Goal: Task Accomplishment & Management: Manage account settings

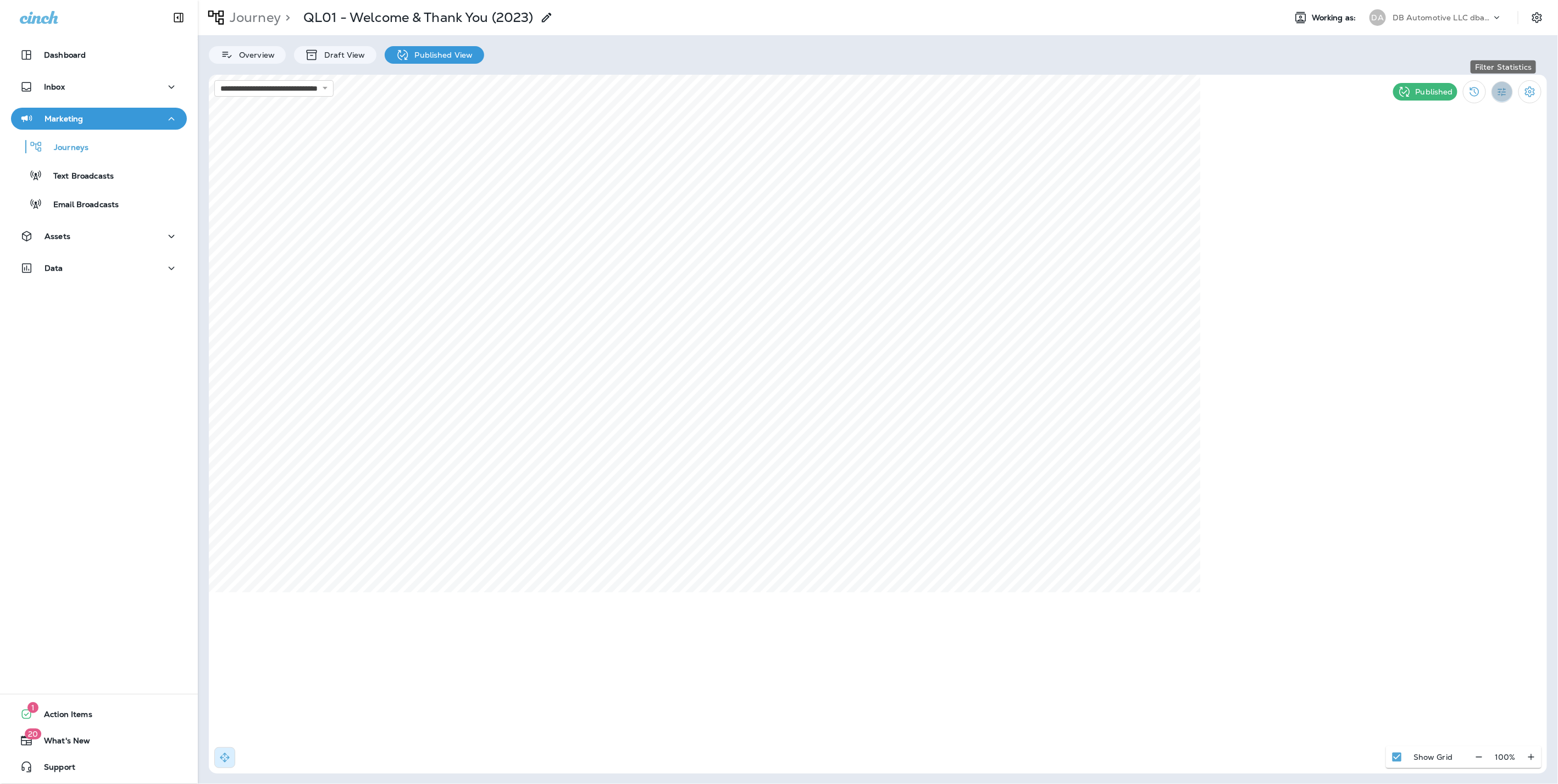
click at [1507, 92] on icon "Filter Statistics" at bounding box center [1502, 92] width 11 height 11
click at [1444, 221] on p "Date Range" at bounding box center [1450, 222] width 45 height 9
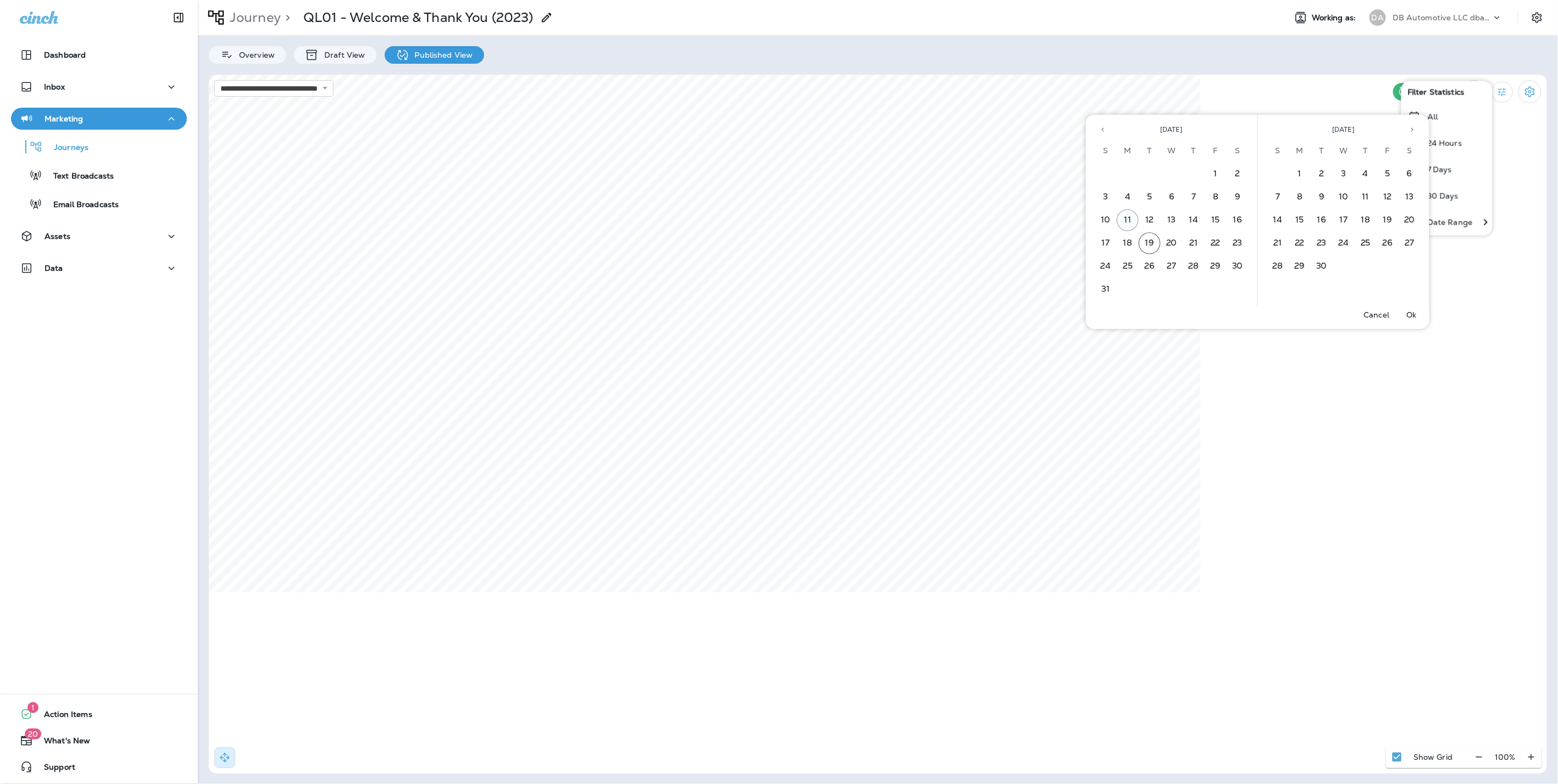
click at [1127, 221] on button "11" at bounding box center [1127, 220] width 22 height 22
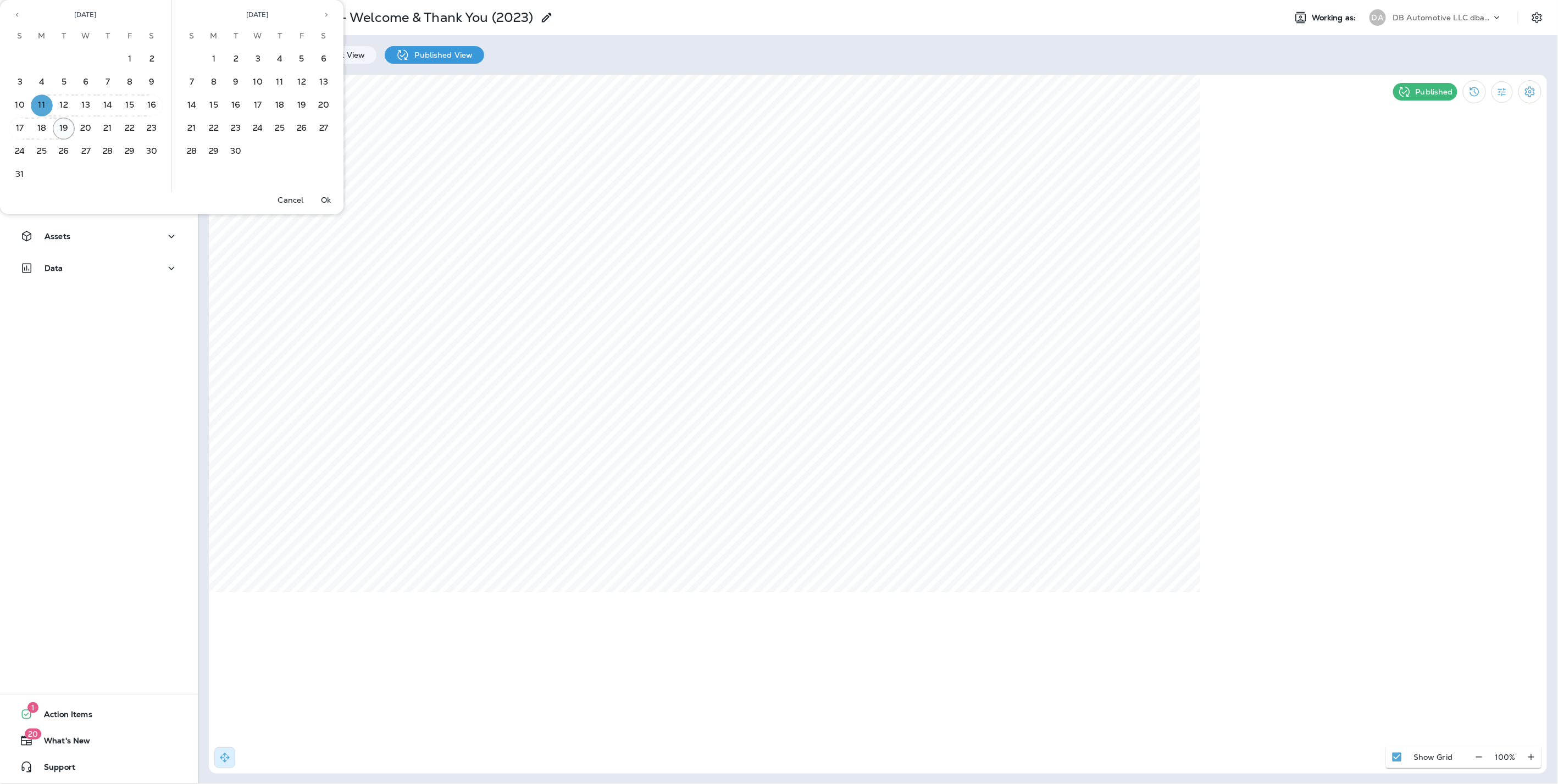
click at [63, 121] on button "19" at bounding box center [64, 128] width 22 height 22
click at [100, 107] on button "14" at bounding box center [108, 105] width 22 height 22
click at [67, 124] on button "19" at bounding box center [64, 128] width 22 height 22
click at [330, 201] on p "Ok" at bounding box center [326, 199] width 10 height 9
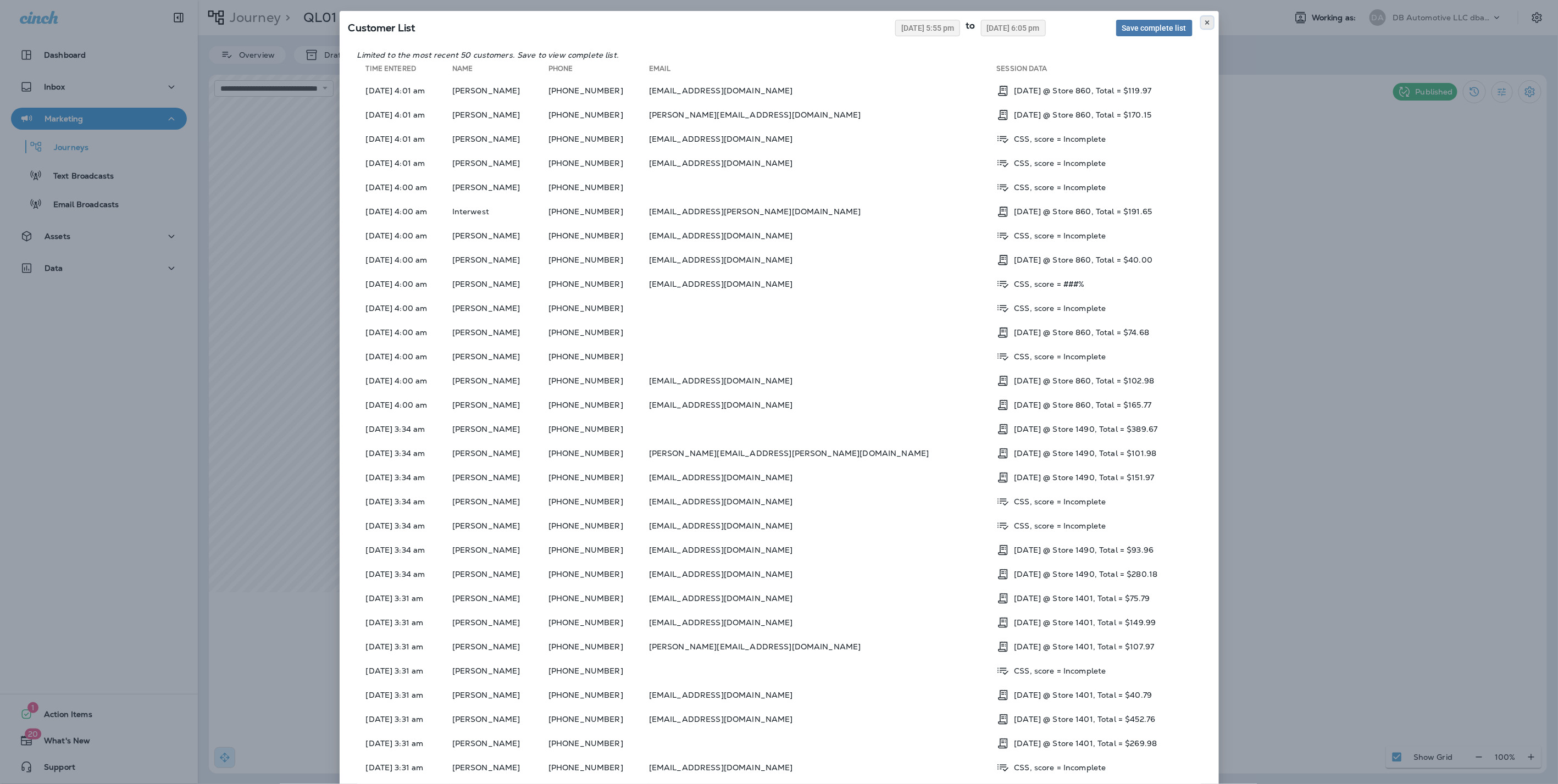
click at [1204, 22] on icon at bounding box center [1207, 22] width 7 height 7
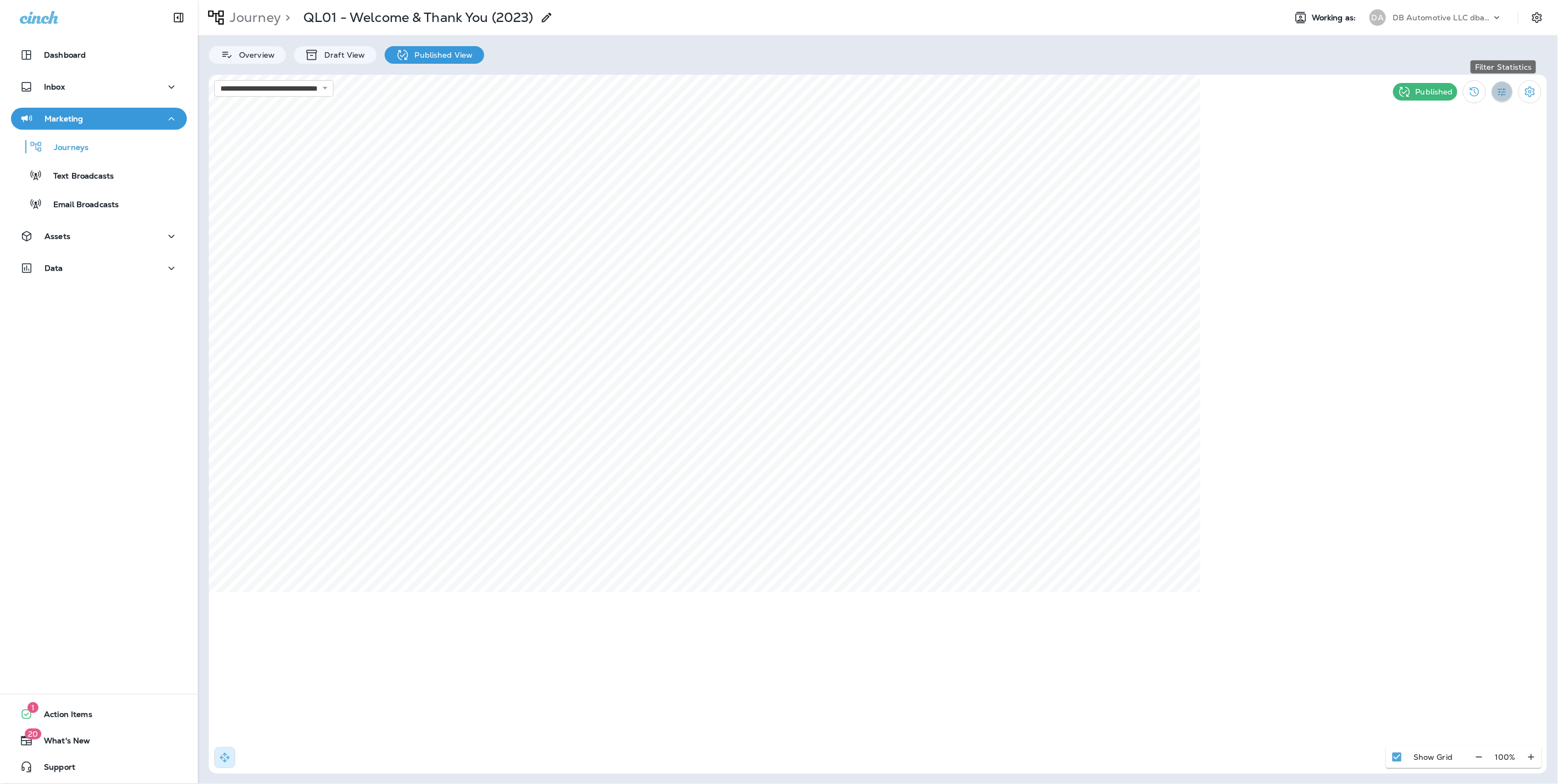
click at [1503, 95] on icon "Filter Statistics" at bounding box center [1502, 92] width 11 height 11
click at [1452, 228] on div "Date Range" at bounding box center [1439, 222] width 78 height 27
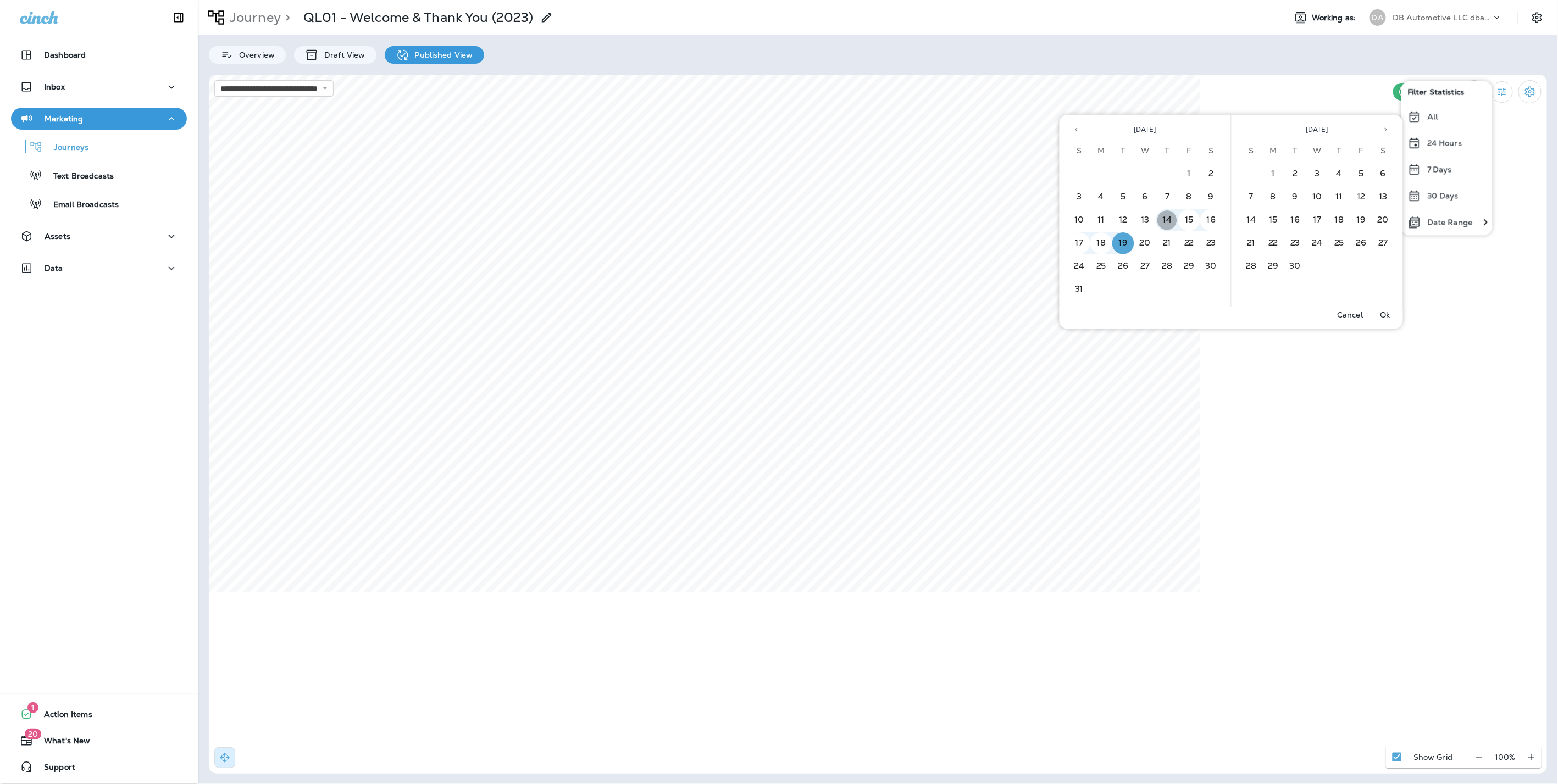
click at [1171, 221] on button "14" at bounding box center [1167, 220] width 22 height 22
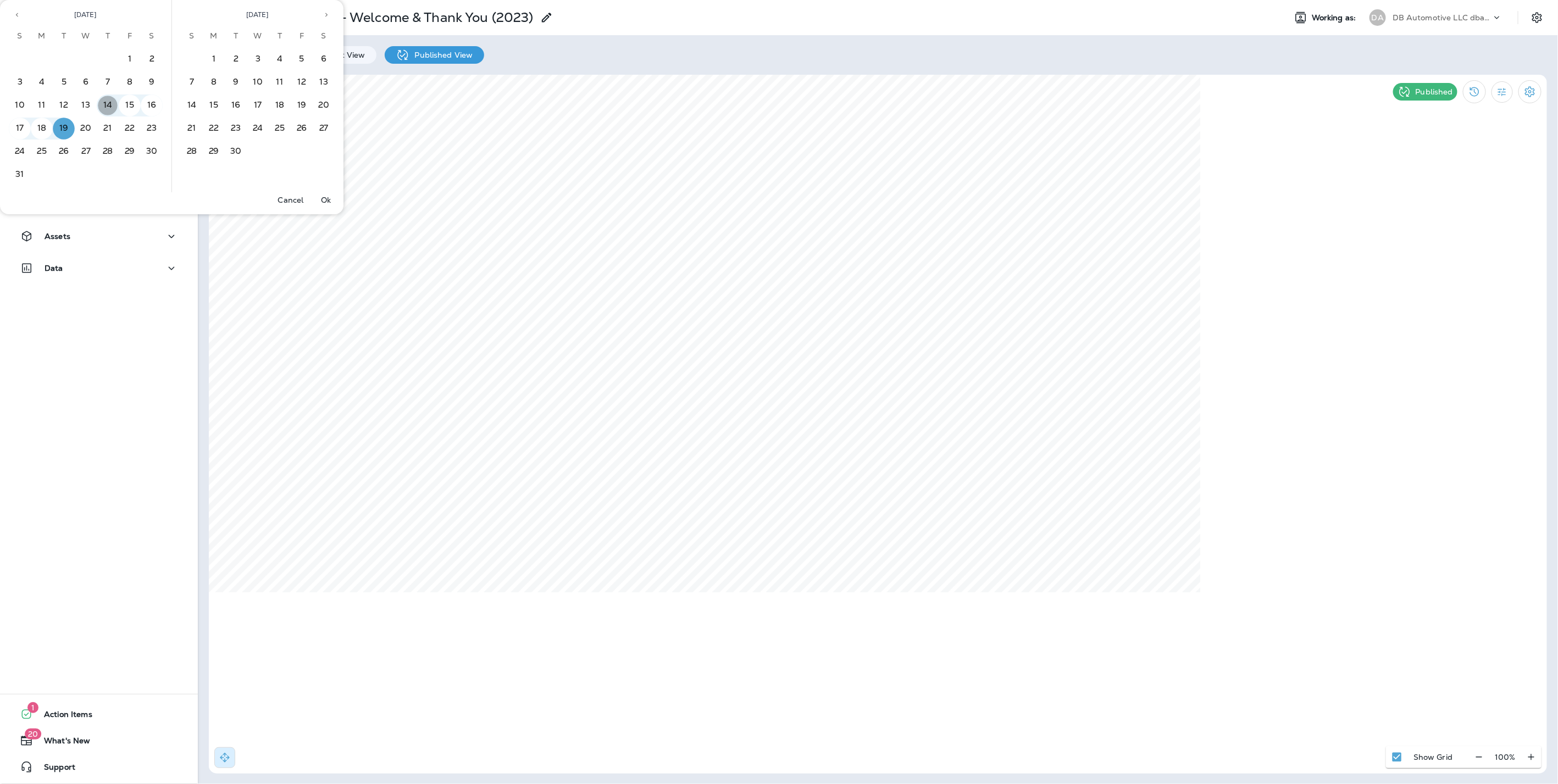
click at [108, 97] on button "14" at bounding box center [108, 105] width 22 height 22
click at [111, 105] on button "14" at bounding box center [108, 105] width 22 height 22
click at [322, 196] on p "Ok" at bounding box center [326, 199] width 10 height 9
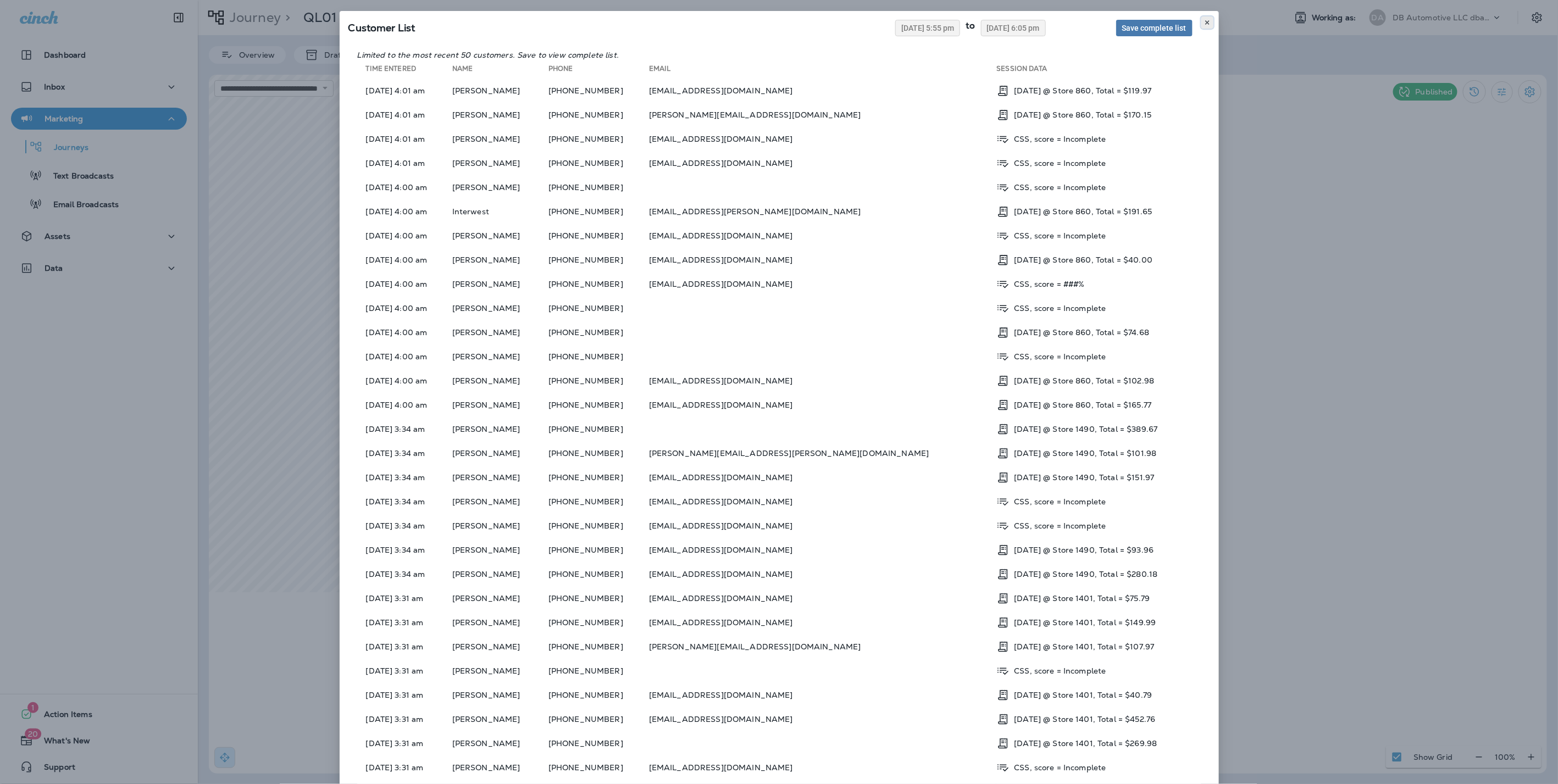
click at [1204, 21] on icon at bounding box center [1207, 22] width 7 height 7
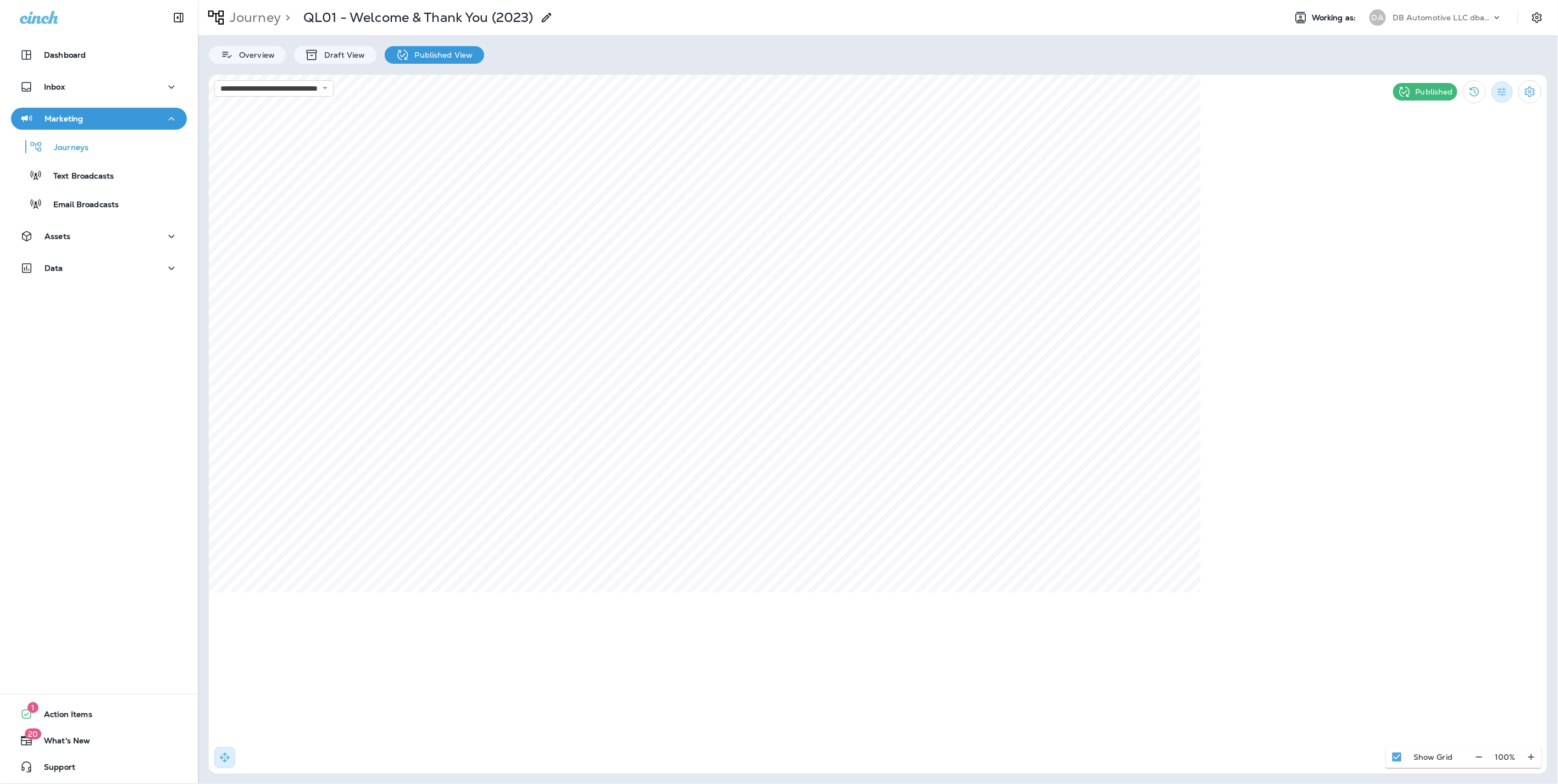
click at [1502, 91] on icon "Filter Statistics" at bounding box center [1502, 92] width 11 height 11
click at [1461, 221] on p "Date Range" at bounding box center [1450, 222] width 45 height 9
click at [1194, 218] on button "14" at bounding box center [1193, 220] width 22 height 22
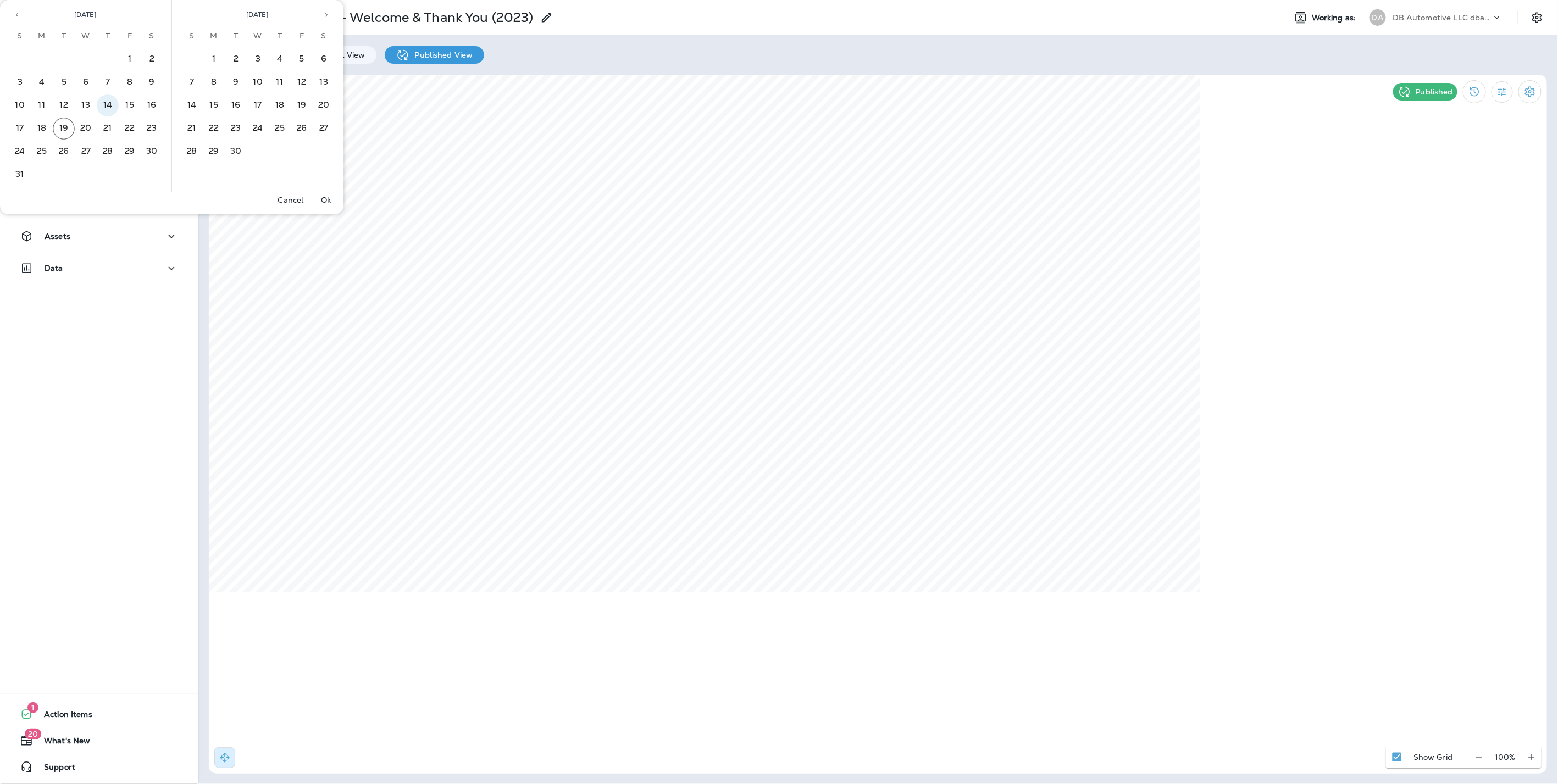
click at [111, 102] on button "14" at bounding box center [108, 105] width 22 height 22
click at [325, 202] on p "Ok" at bounding box center [326, 199] width 10 height 9
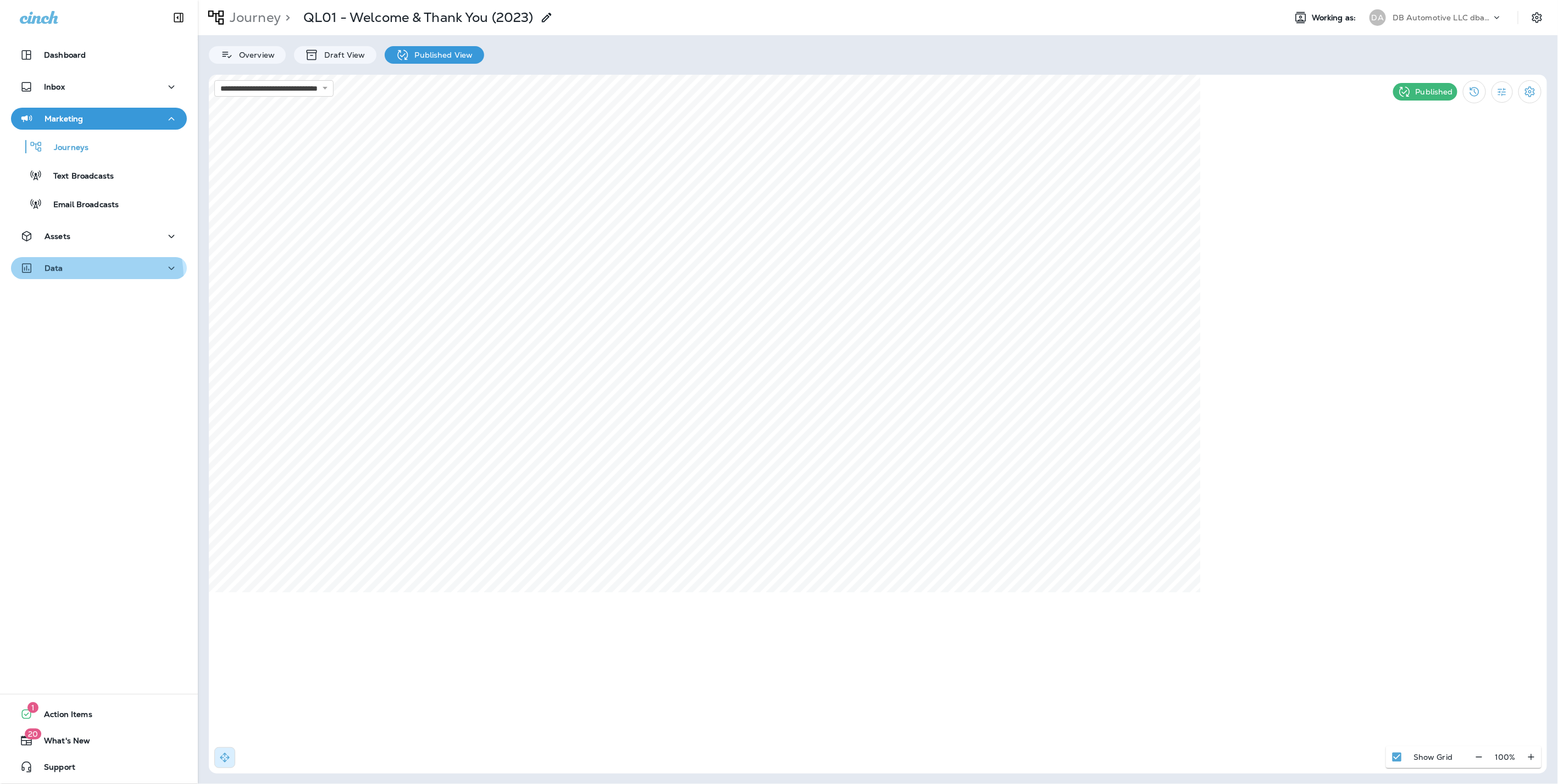
click at [80, 277] on button "Data" at bounding box center [99, 268] width 176 height 22
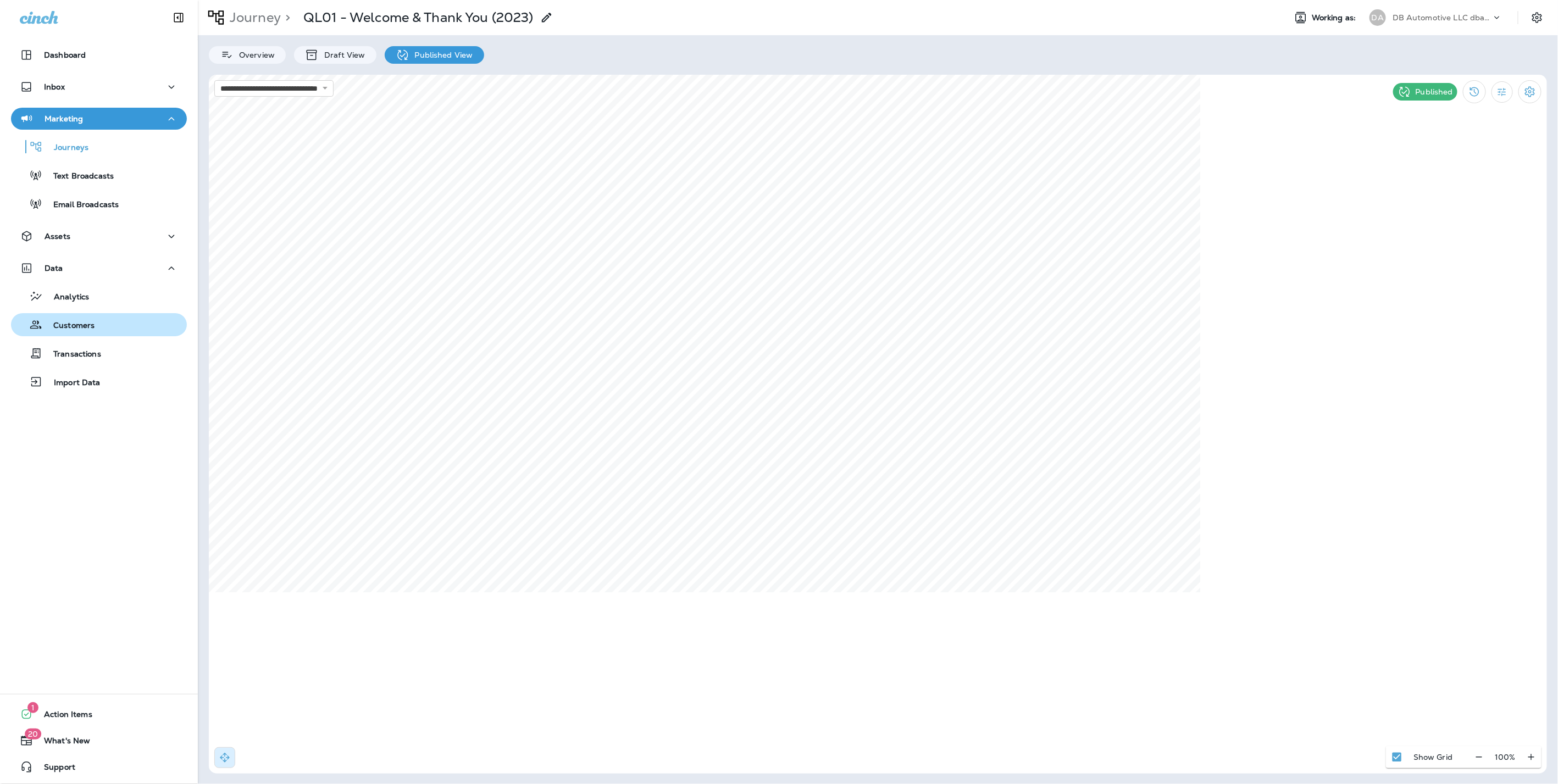
click at [87, 321] on p "Customers" at bounding box center [68, 326] width 52 height 10
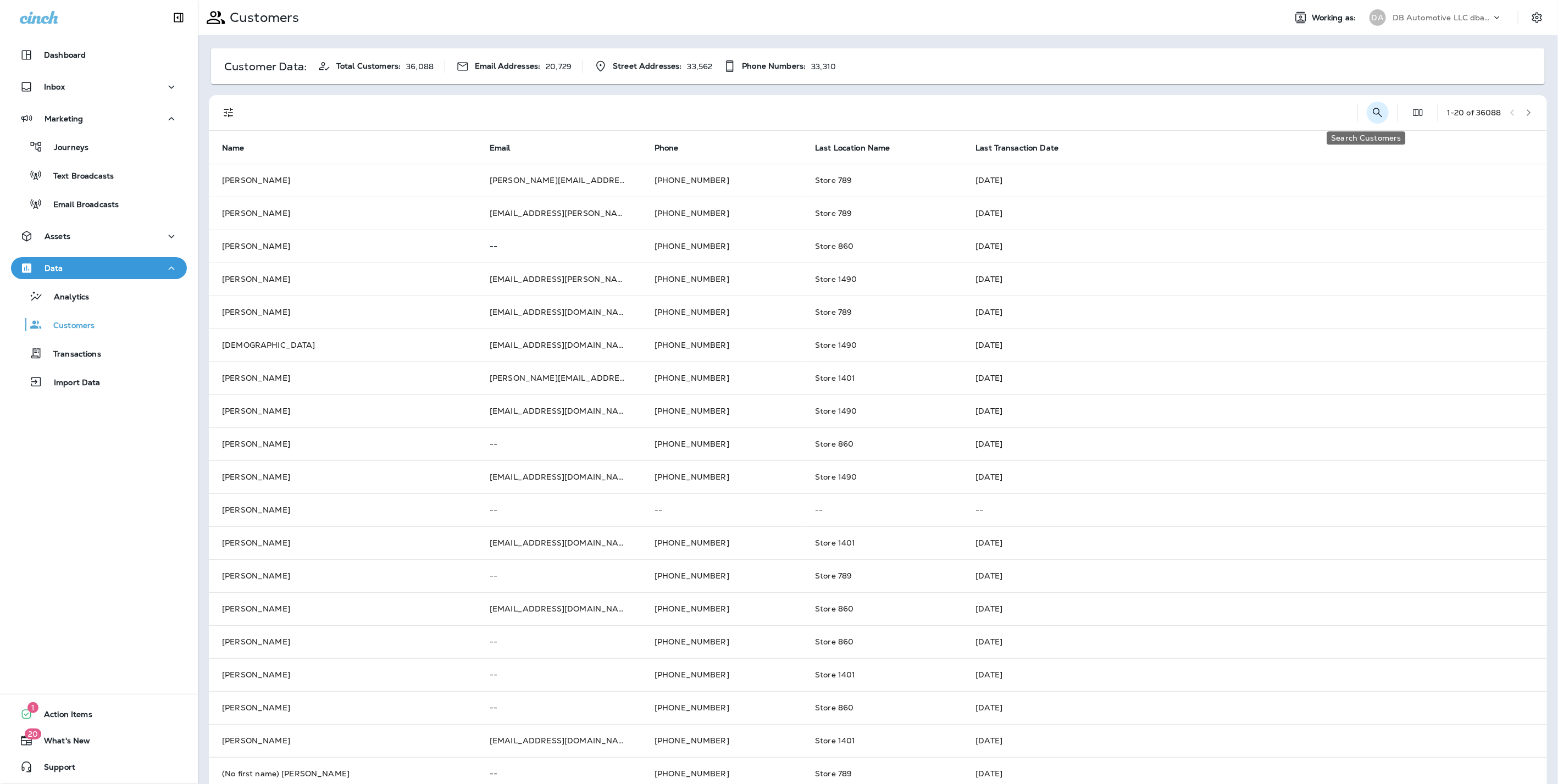
click at [1367, 105] on button "Search Customers" at bounding box center [1378, 112] width 22 height 22
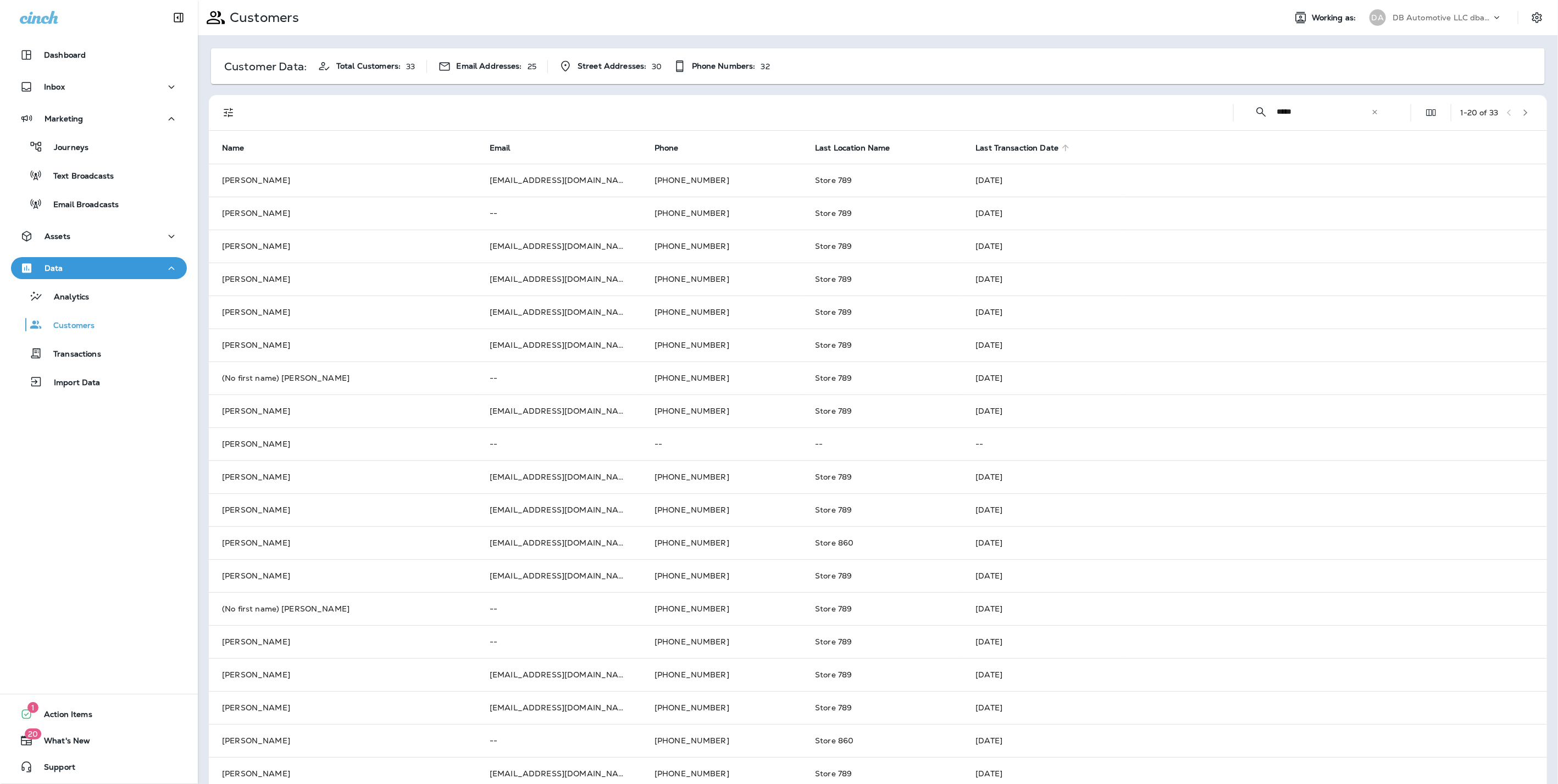
type input "*****"
click at [1061, 145] on icon at bounding box center [1066, 147] width 10 height 10
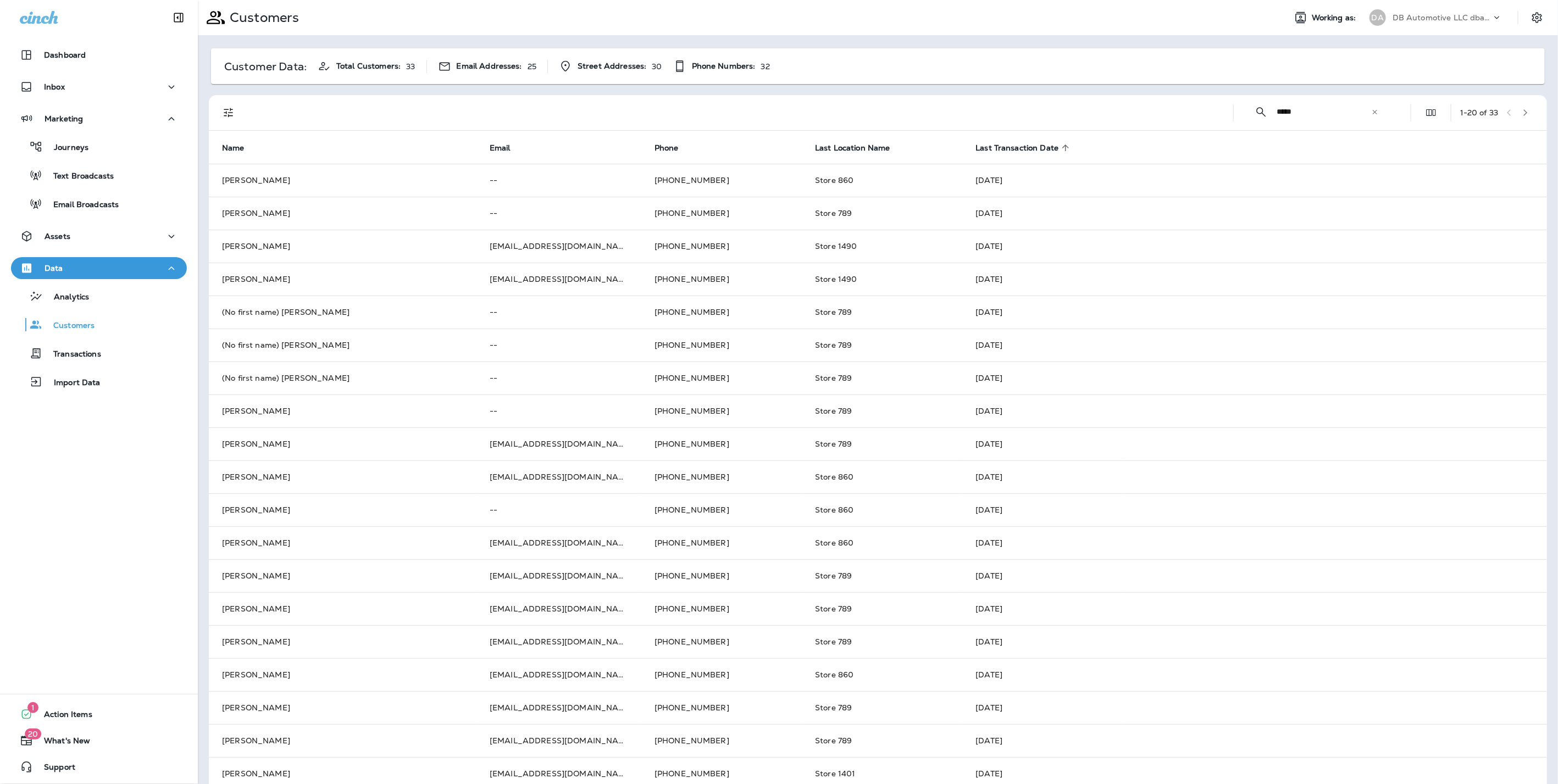
click at [1062, 146] on icon at bounding box center [1065, 147] width 7 height 7
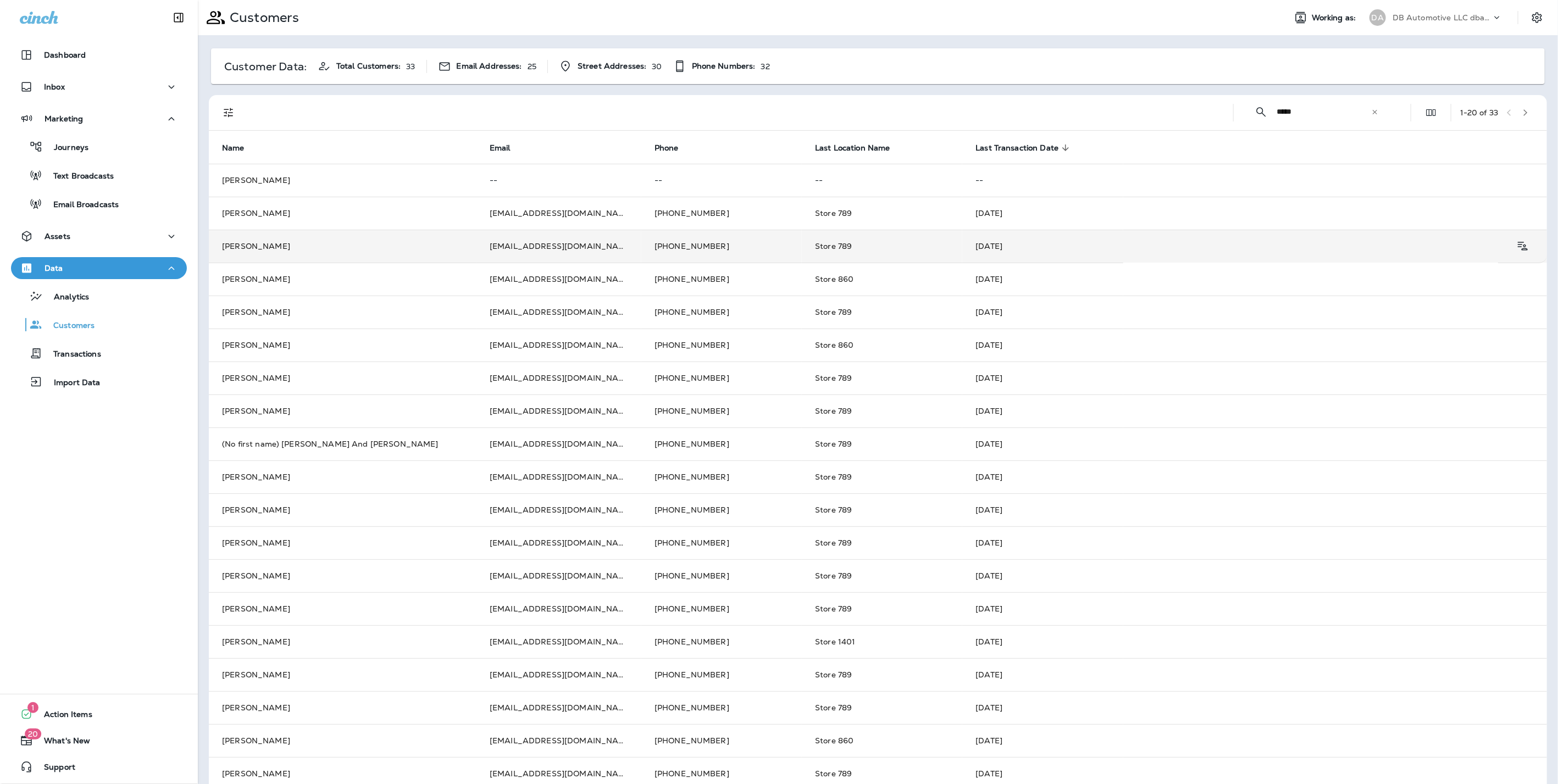
click at [1251, 248] on tr "[PERSON_NAME] [EMAIL_ADDRESS][DOMAIN_NAME] [PHONE_NUMBER] Store 789 [DATE]" at bounding box center [878, 246] width 1338 height 33
click at [437, 244] on td "[PERSON_NAME]" at bounding box center [342, 246] width 268 height 33
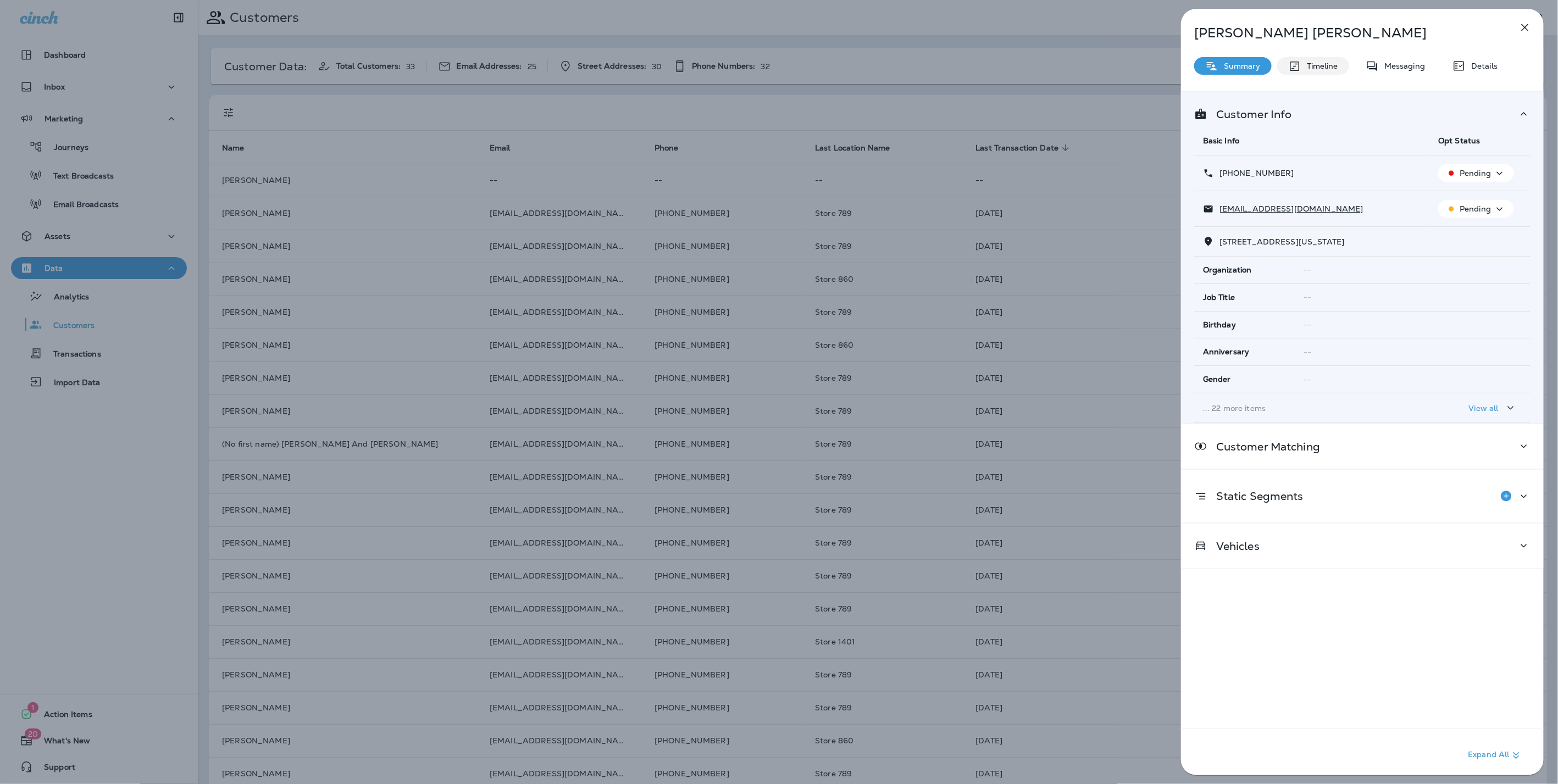
click at [1331, 62] on p "Timeline" at bounding box center [1320, 66] width 37 height 9
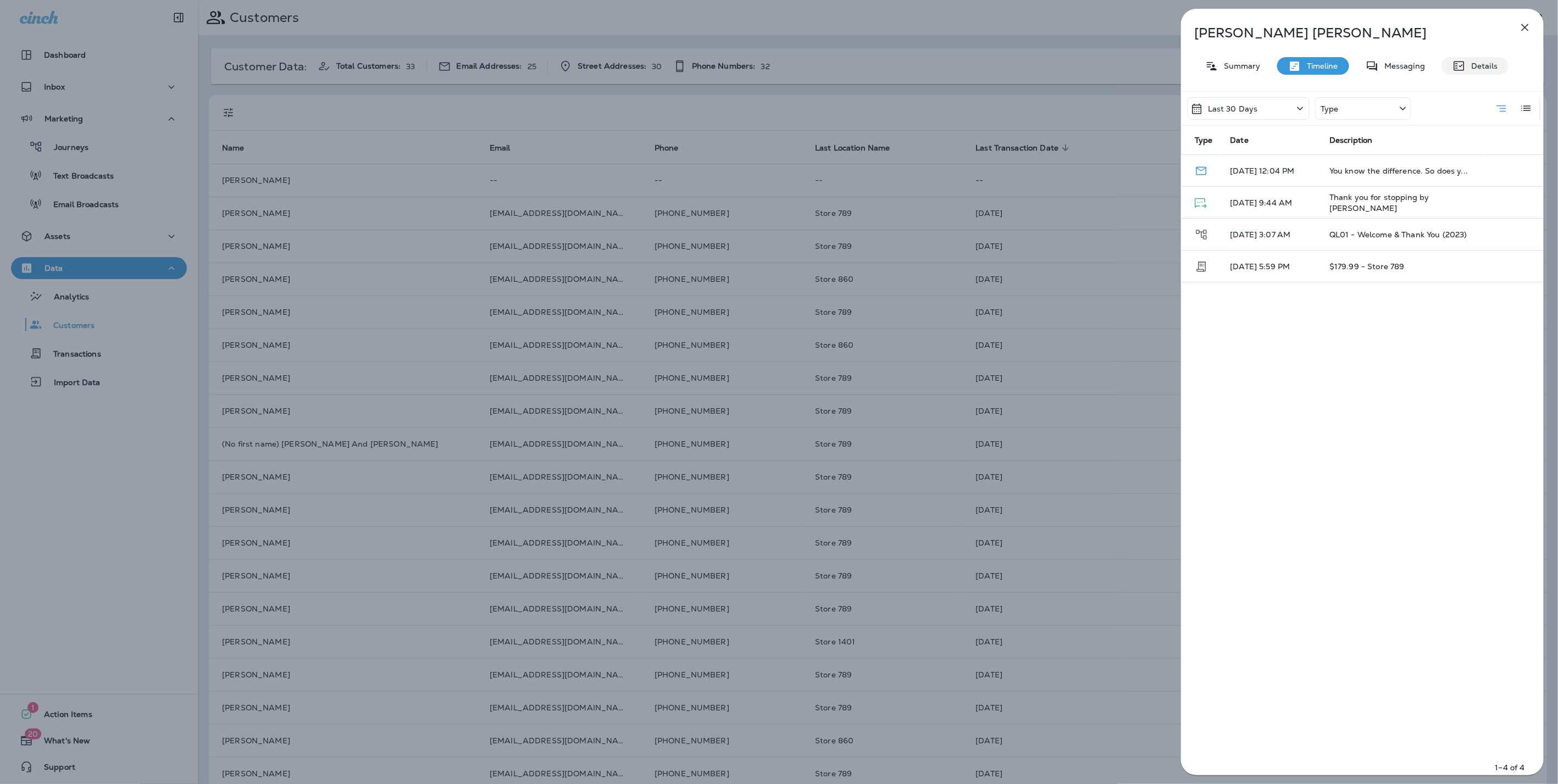
click at [1491, 66] on p "Details" at bounding box center [1481, 66] width 32 height 9
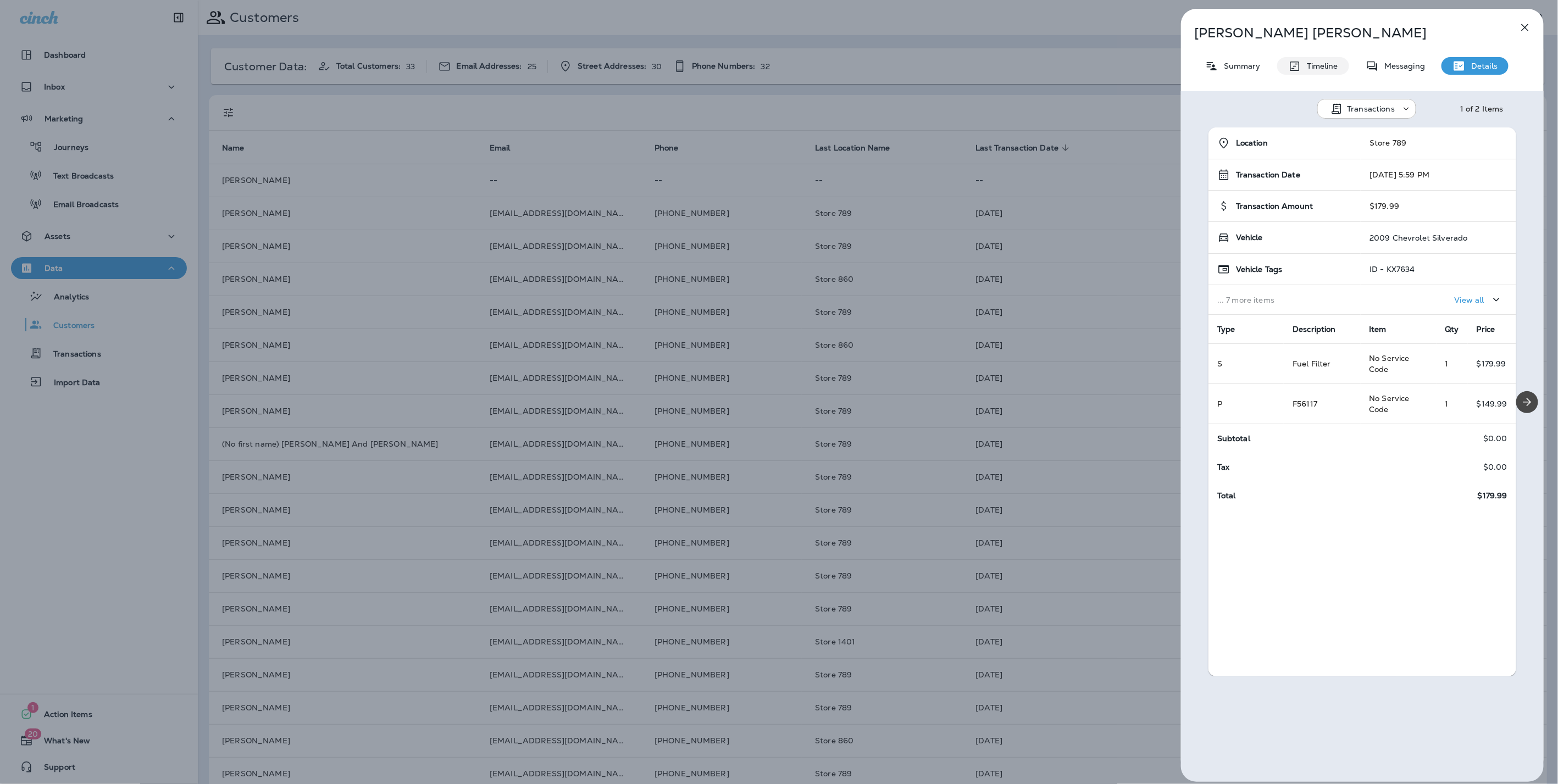
click at [1306, 66] on p "Timeline" at bounding box center [1320, 66] width 37 height 9
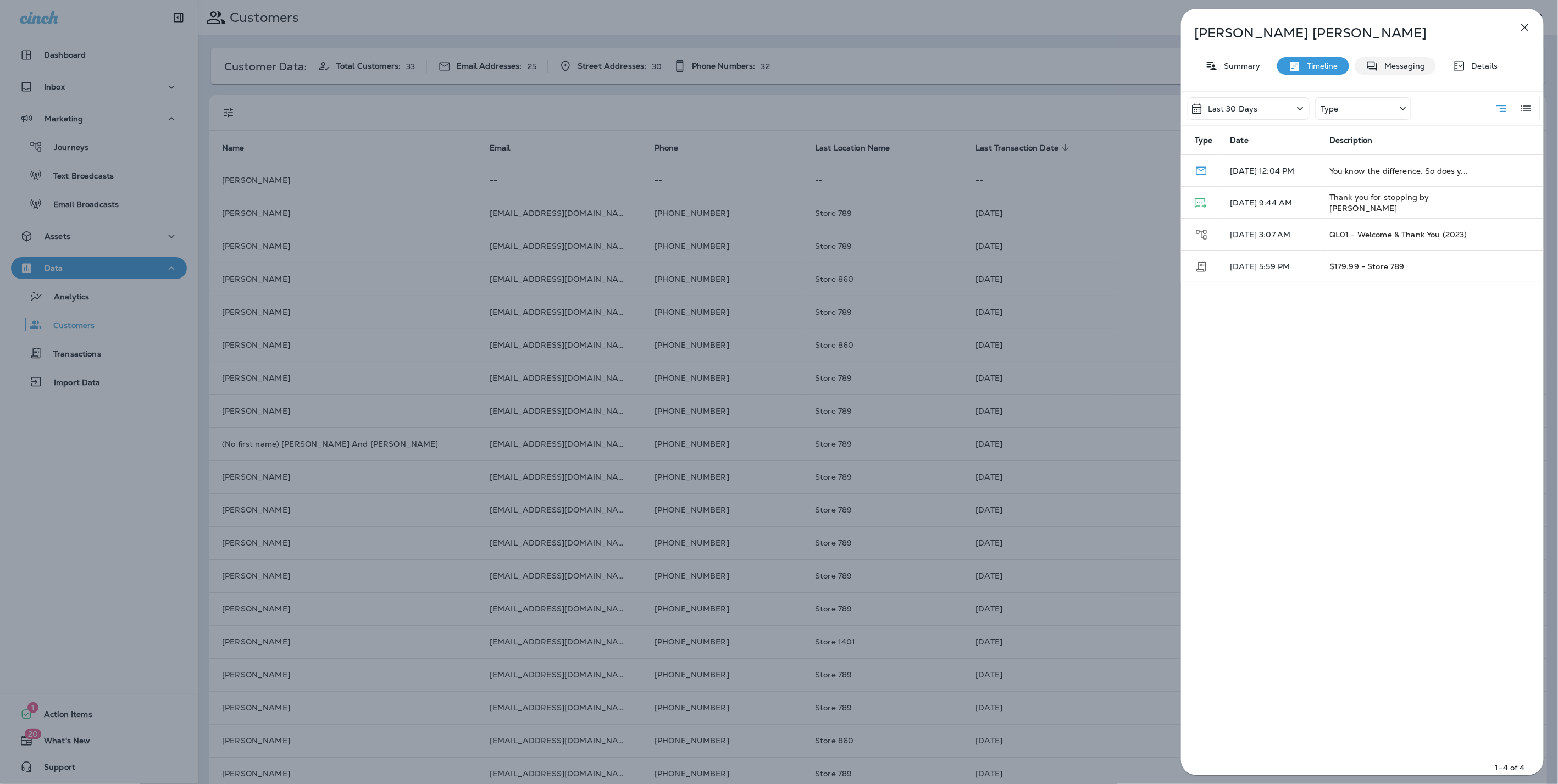
click at [1401, 69] on p "Messaging" at bounding box center [1402, 66] width 46 height 9
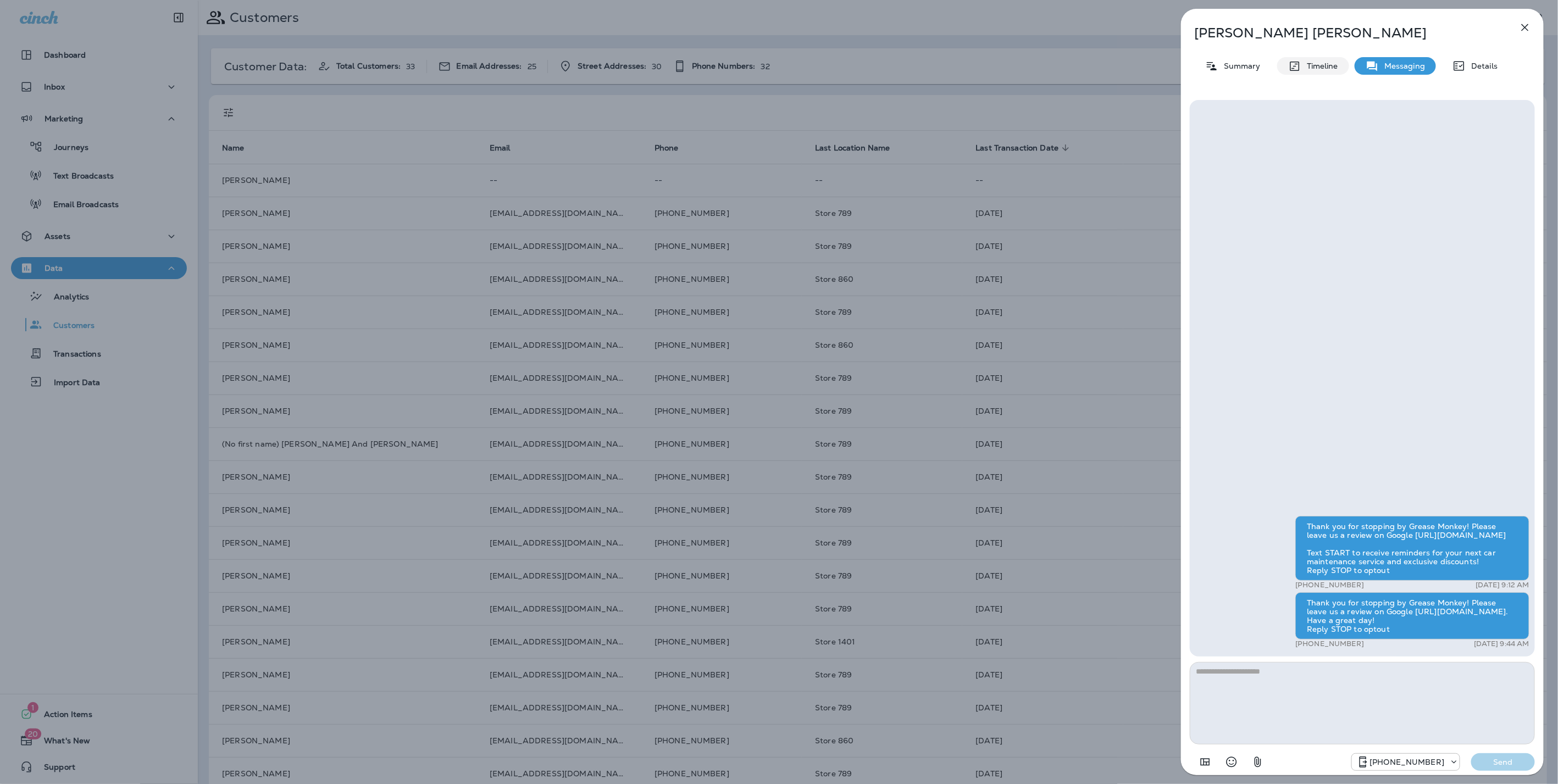
click at [1312, 62] on p "Timeline" at bounding box center [1320, 66] width 37 height 9
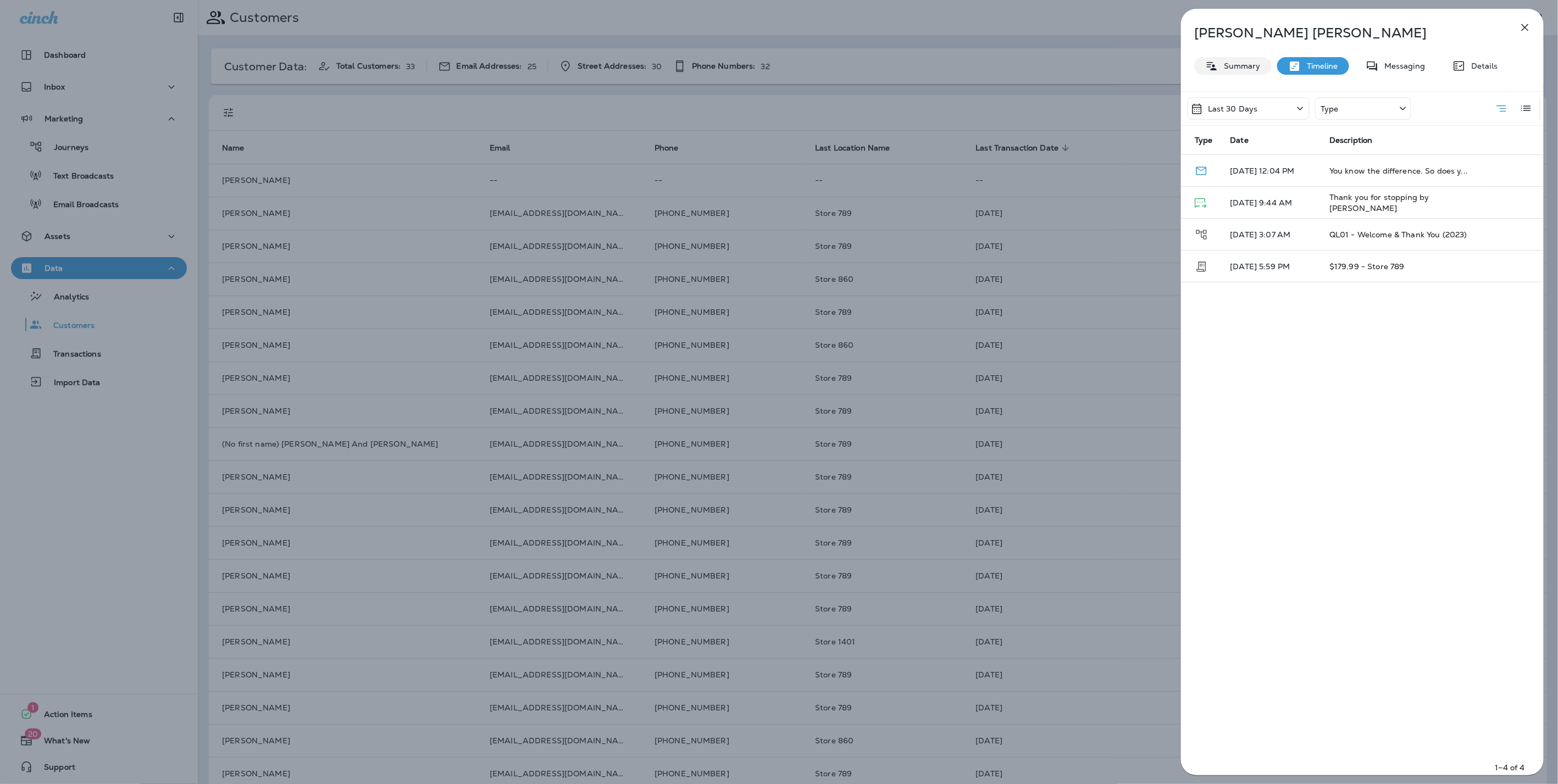
click at [1250, 70] on p "Summary" at bounding box center [1239, 66] width 42 height 9
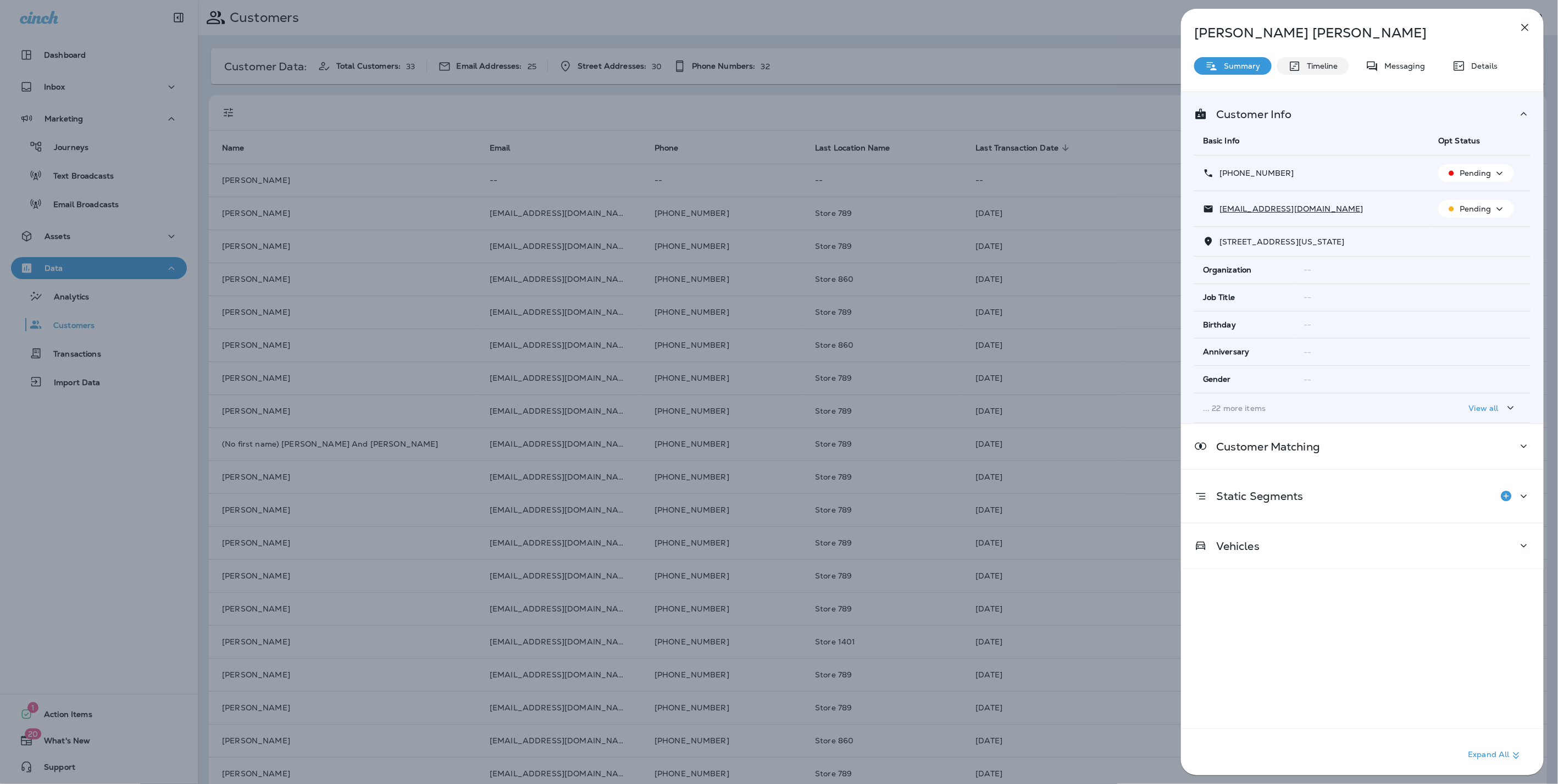
click at [1331, 63] on p "Timeline" at bounding box center [1320, 66] width 37 height 9
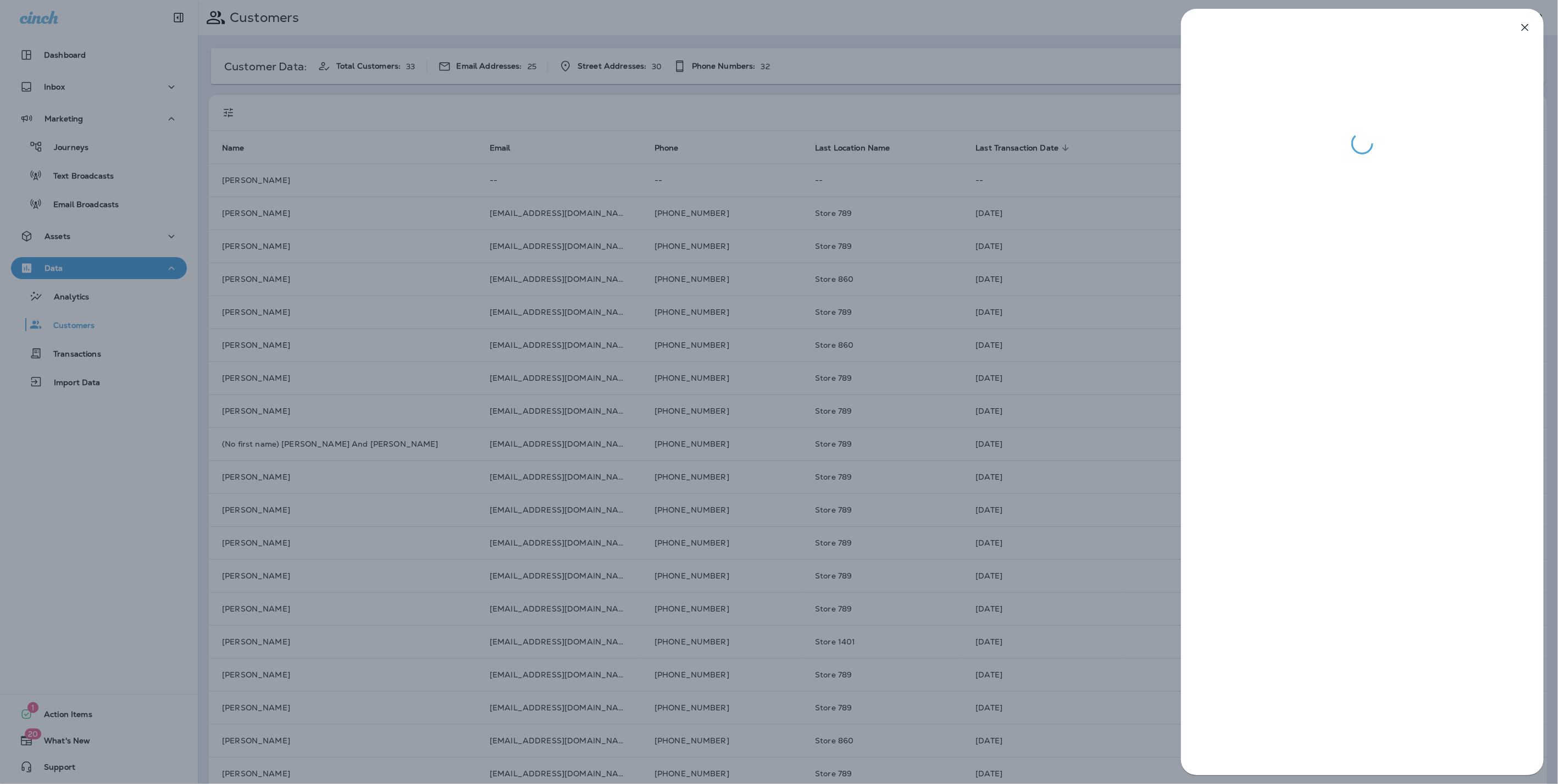
click at [785, 13] on div at bounding box center [779, 392] width 1558 height 784
